Goal: Register for event/course

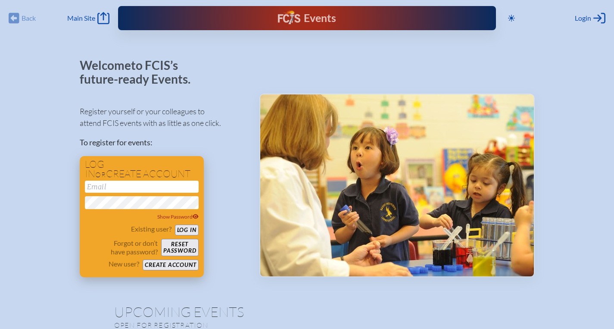
type input "[EMAIL_ADDRESS][DOMAIN_NAME]"
click at [185, 229] on button "Log in" at bounding box center [187, 230] width 24 height 11
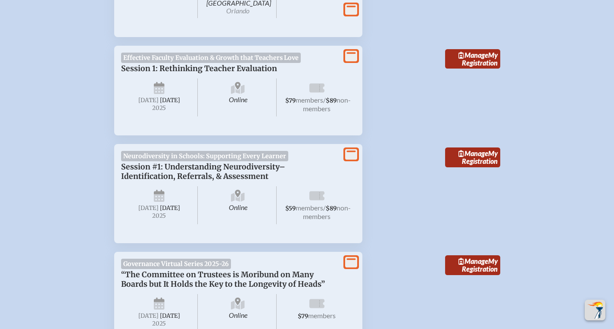
scroll to position [412, 0]
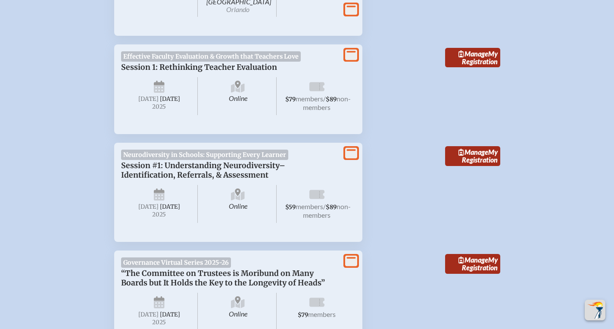
click at [318, 171] on p "Session #1: Understanding Neurodiversity–Identification, Referrals, & Assessment" at bounding box center [229, 170] width 217 height 19
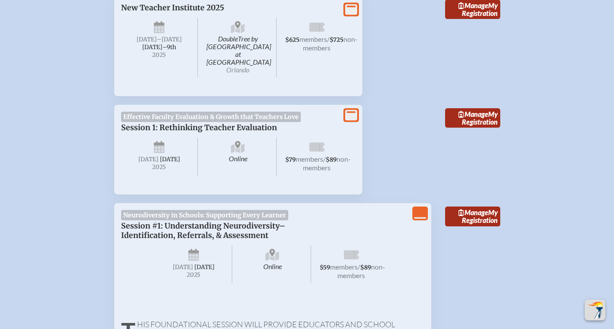
scroll to position [350, 0]
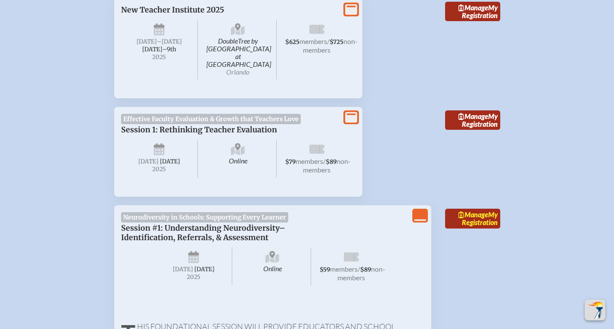
click at [473, 216] on link "Manage My Registration" at bounding box center [472, 219] width 55 height 20
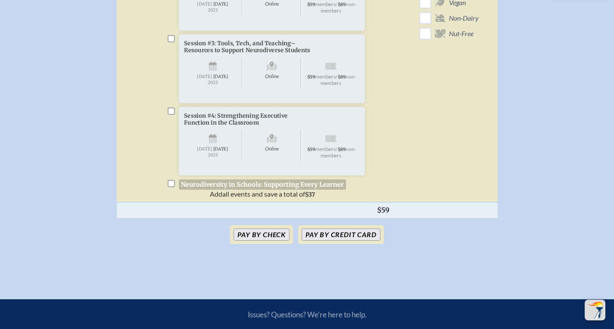
scroll to position [386, 0]
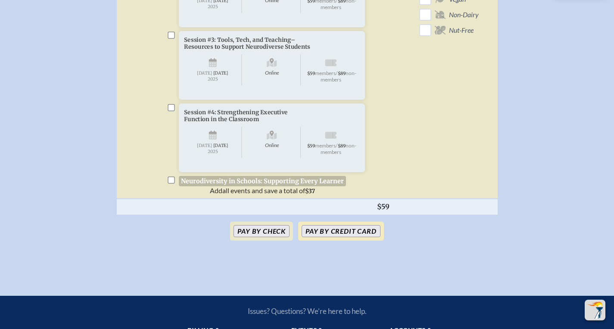
click at [360, 237] on button "Pay by Credit Card" at bounding box center [341, 231] width 78 height 12
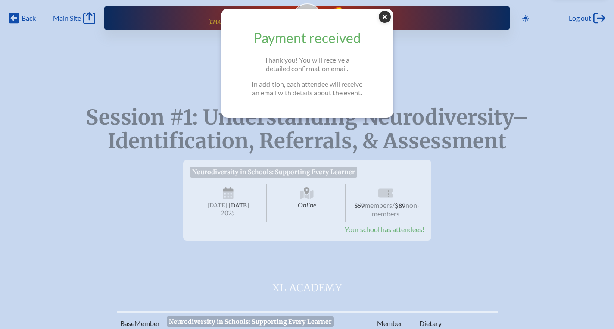
click at [387, 19] on icon "Close Popup" at bounding box center [385, 17] width 12 height 12
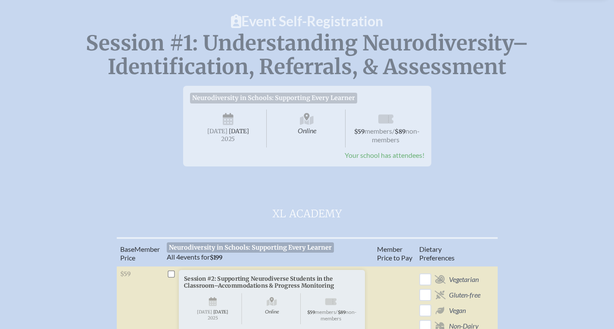
scroll to position [53, 0]
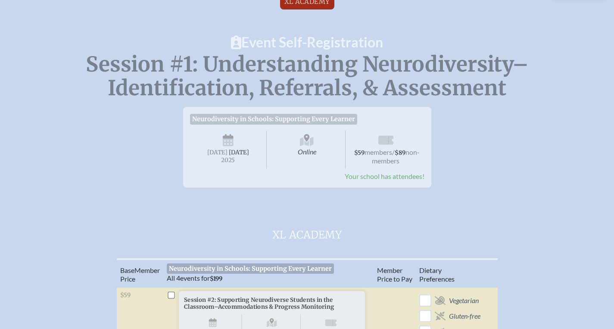
click at [237, 156] on span "[DATE]" at bounding box center [239, 152] width 20 height 7
click at [227, 143] on icon at bounding box center [228, 142] width 11 height 8
click at [484, 158] on div "Neurodiversity in Schools: Supporting Every Learner Session #1: Understanding N…" at bounding box center [307, 143] width 587 height 87
